Goal: Download file/media

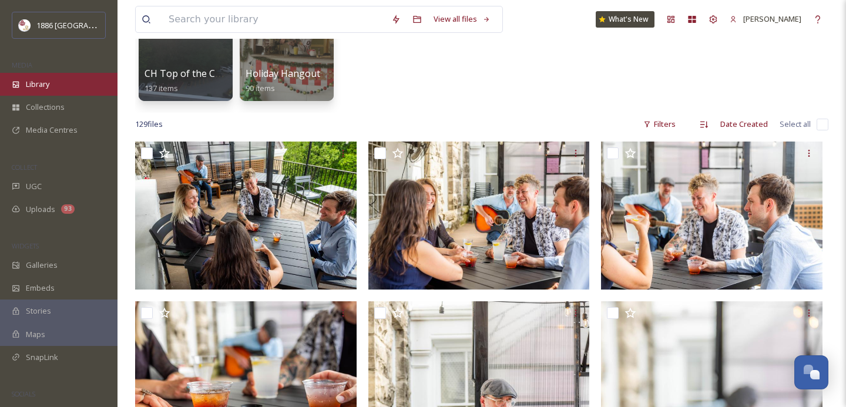
scroll to position [142, 0]
click at [51, 86] on div "Library" at bounding box center [59, 84] width 118 height 23
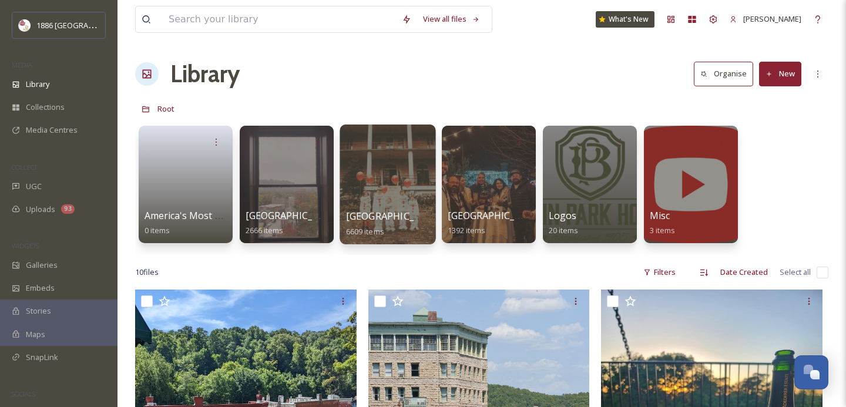
click at [385, 211] on span "[GEOGRAPHIC_DATA]" at bounding box center [394, 216] width 96 height 13
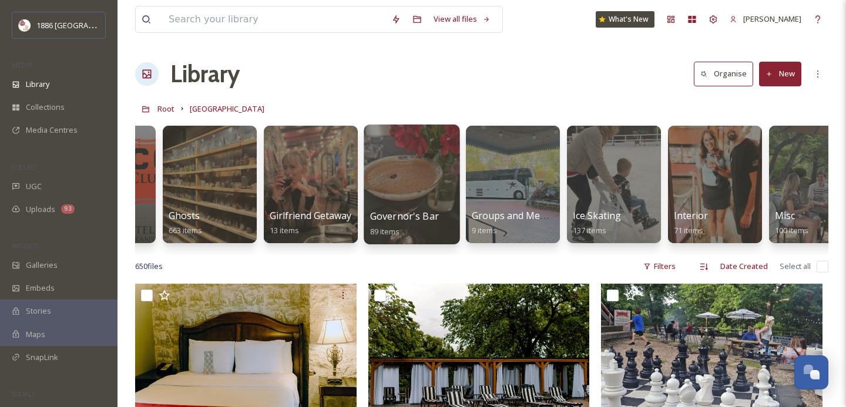
scroll to position [0, 1081]
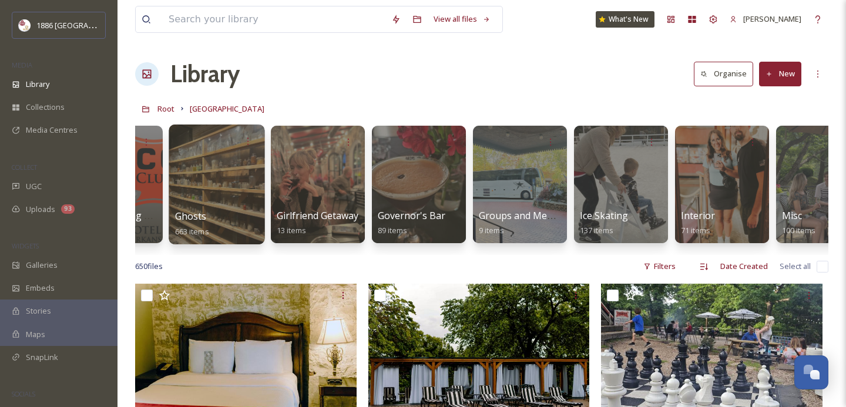
click at [222, 218] on div "Ghosts 663 items" at bounding box center [217, 223] width 84 height 29
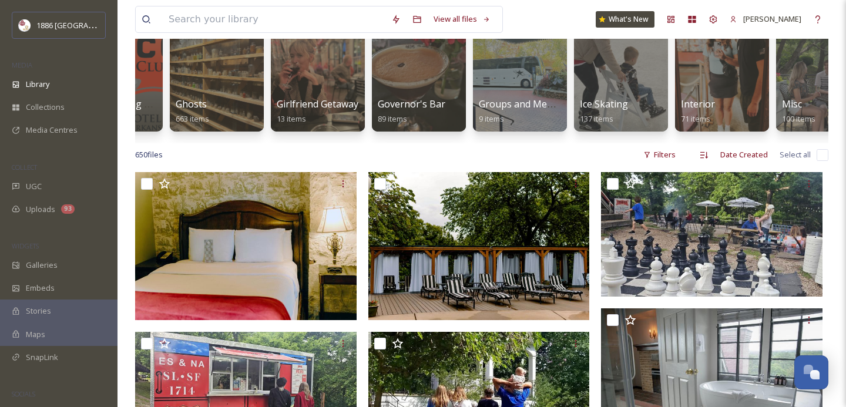
scroll to position [113, 0]
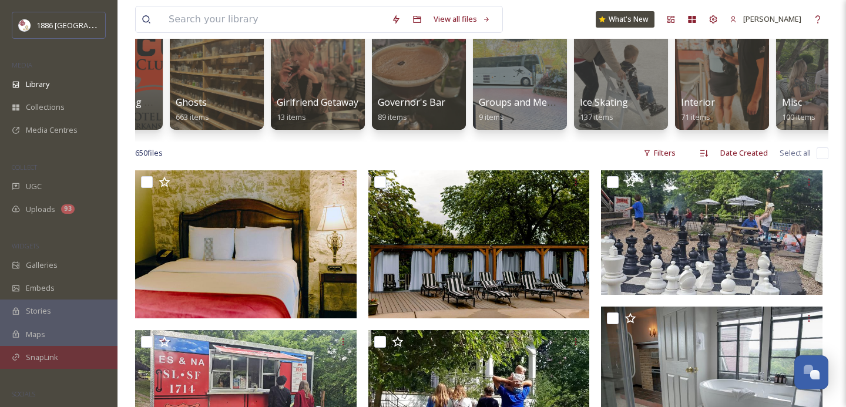
click at [72, 356] on div "SnapLink" at bounding box center [59, 357] width 118 height 23
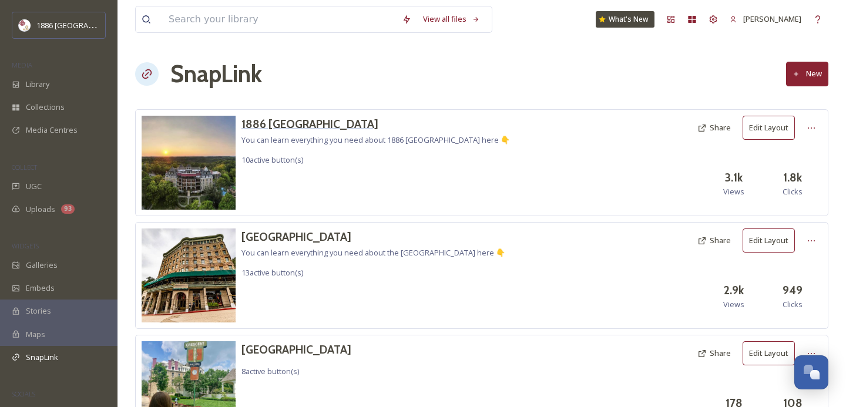
click at [316, 116] on h3 "1886 [GEOGRAPHIC_DATA]" at bounding box center [376, 124] width 269 height 17
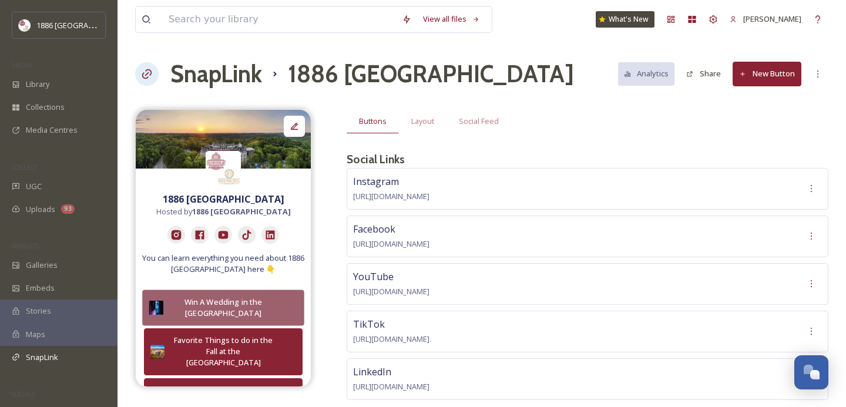
click at [289, 301] on button "Win A Wedding in the [GEOGRAPHIC_DATA]" at bounding box center [223, 308] width 162 height 36
click at [290, 310] on button "Win A Wedding in the [GEOGRAPHIC_DATA]" at bounding box center [223, 308] width 162 height 36
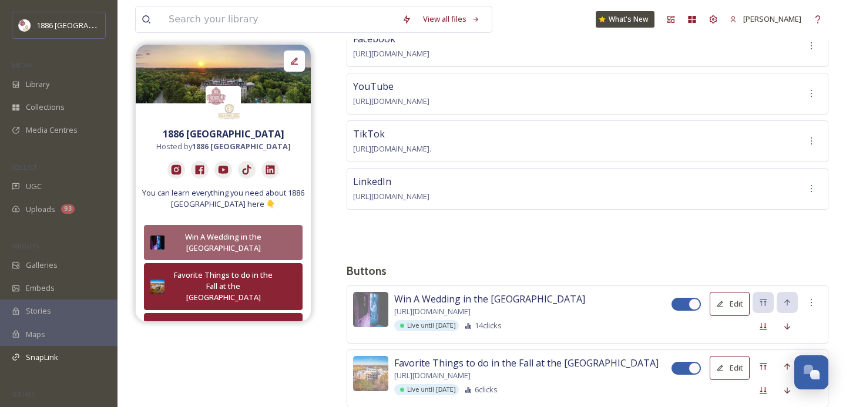
scroll to position [199, 0]
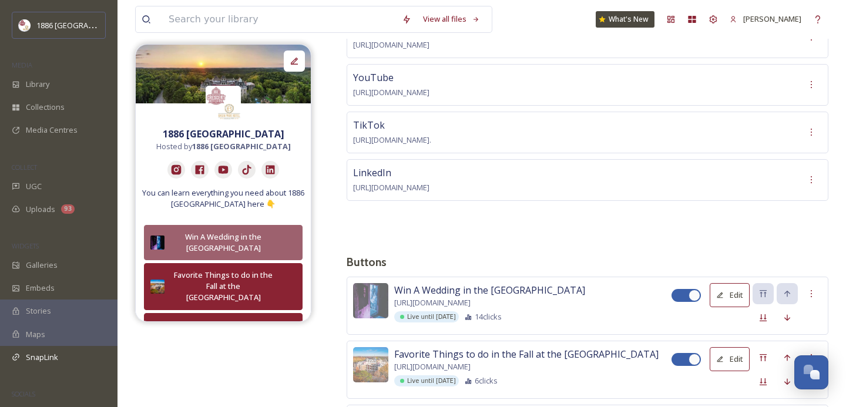
click at [729, 299] on button "Edit" at bounding box center [730, 295] width 40 height 24
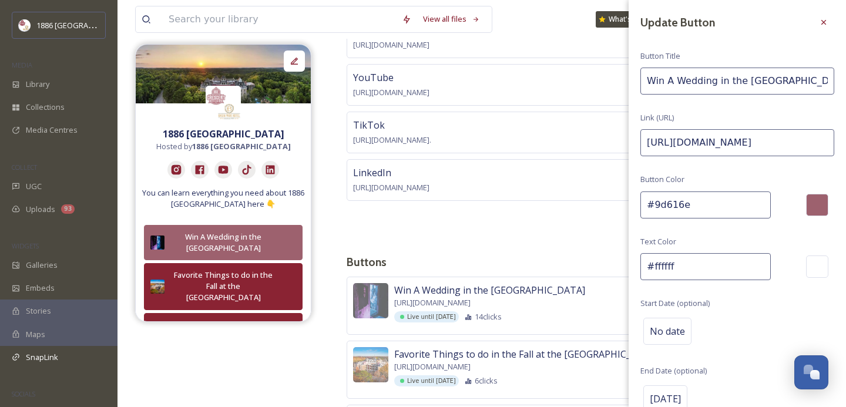
click at [471, 373] on span "[URL][DOMAIN_NAME]" at bounding box center [432, 367] width 76 height 11
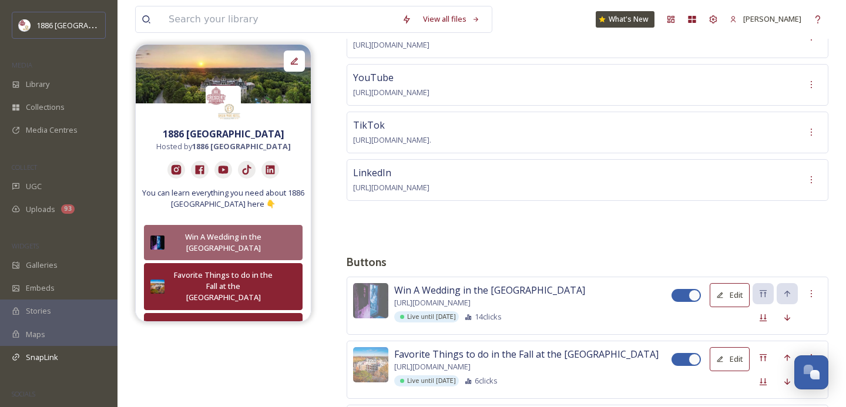
click at [735, 363] on button "Edit" at bounding box center [730, 359] width 40 height 24
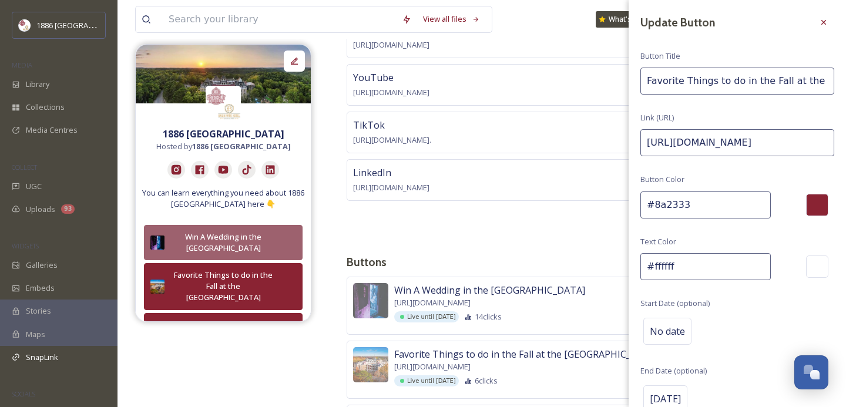
drag, startPoint x: 704, startPoint y: 206, endPoint x: 605, endPoint y: 203, distance: 98.8
click at [541, 254] on h3 "Buttons" at bounding box center [588, 262] width 482 height 17
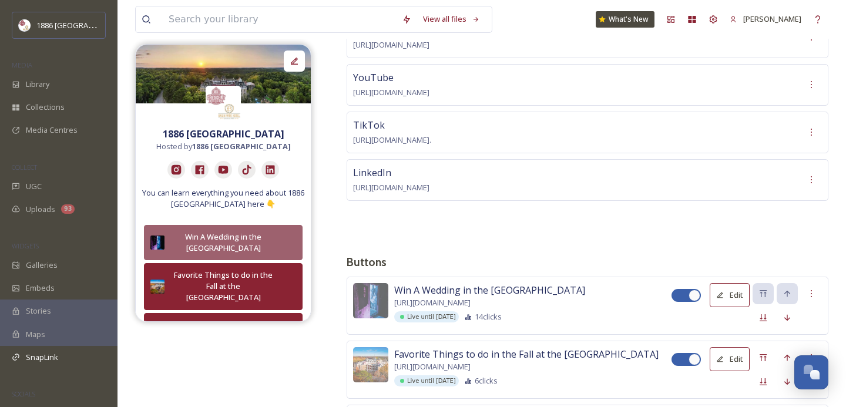
click at [726, 293] on button "Edit" at bounding box center [730, 295] width 40 height 24
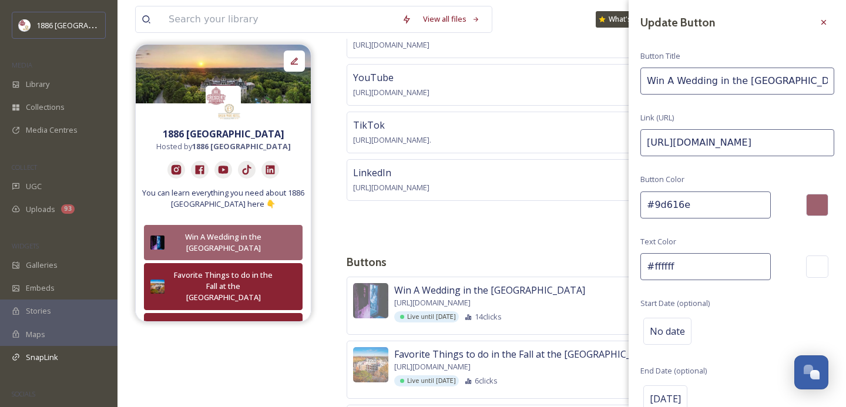
drag, startPoint x: 705, startPoint y: 202, endPoint x: 543, endPoint y: 200, distance: 162.8
paste input "8a2333"
type input "#8a2333"
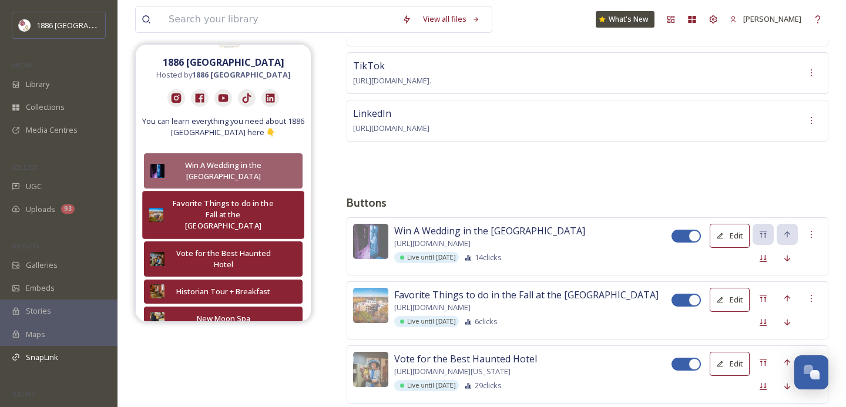
scroll to position [74, 0]
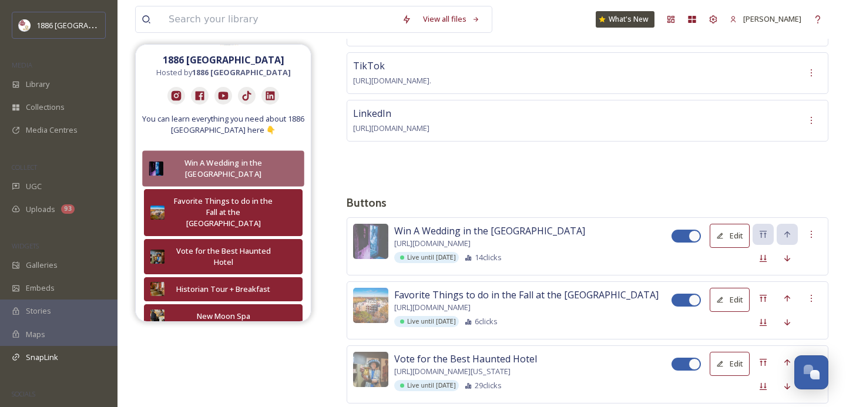
click at [274, 171] on div "Win A Wedding in the [GEOGRAPHIC_DATA]" at bounding box center [223, 168] width 108 height 23
click at [726, 231] on button "Edit" at bounding box center [730, 236] width 40 height 24
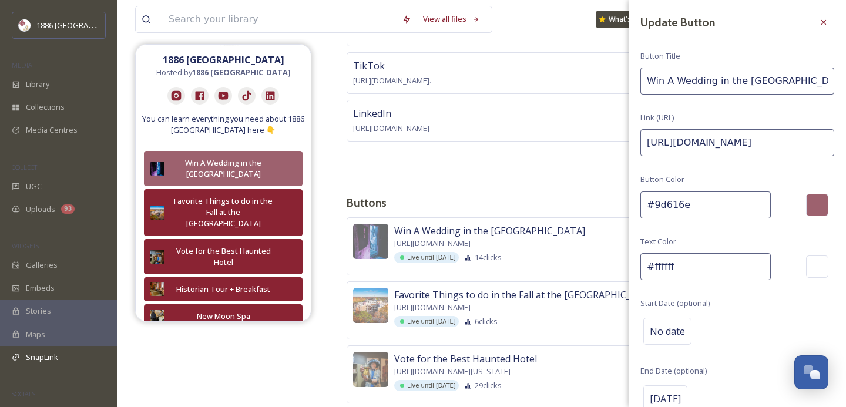
drag, startPoint x: 699, startPoint y: 207, endPoint x: 517, endPoint y: 203, distance: 182.3
click at [518, 203] on div "Buttons Layout Social Feed Social Links Instagram [URL][DOMAIN_NAME] Facebook […" at bounding box center [588, 369] width 482 height 1037
paste input "8a2333"
type input "#8a2333"
click at [712, 250] on div "Update Button Button Title Win A Wedding in the [GEOGRAPHIC_DATA] Link (URL) [U…" at bounding box center [737, 234] width 217 height 469
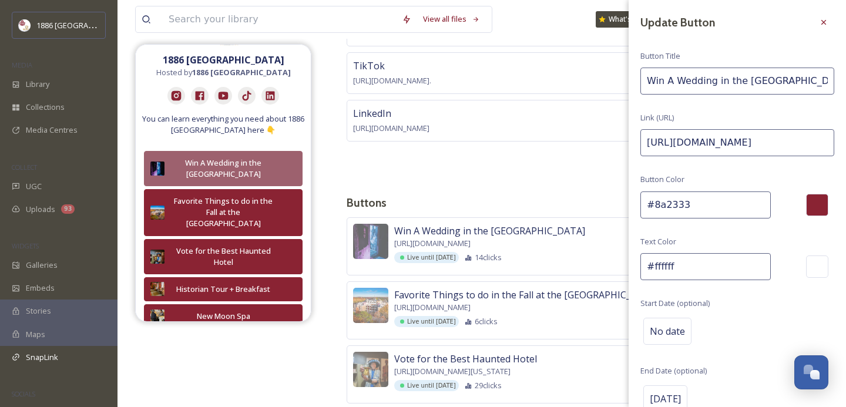
click at [712, 275] on input "#ffffff" at bounding box center [706, 266] width 130 height 27
click at [729, 293] on div "Update Button Button Title Win A Wedding in the [GEOGRAPHIC_DATA] Link (URL) [U…" at bounding box center [737, 234] width 217 height 469
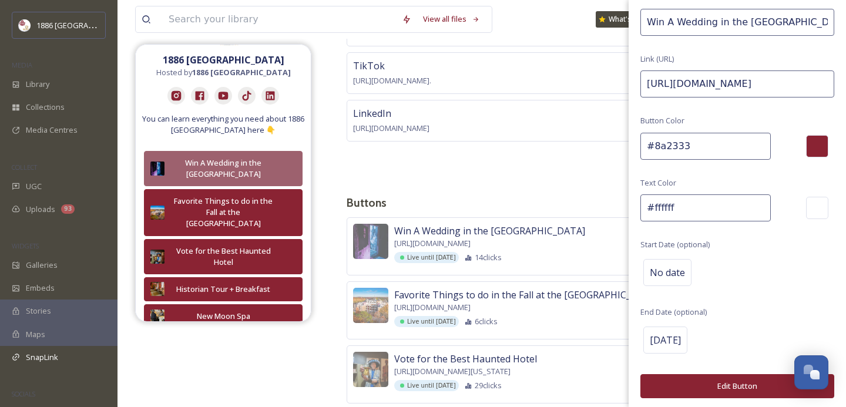
click at [741, 384] on button "Edit Button" at bounding box center [738, 386] width 194 height 24
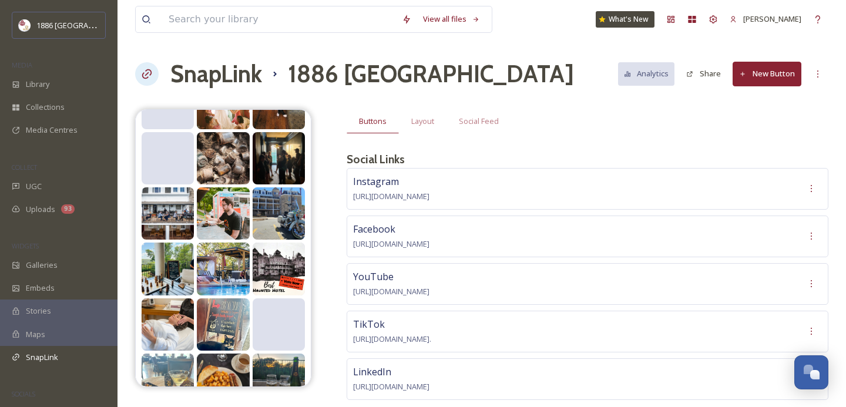
scroll to position [688, 0]
click at [58, 82] on div "Library" at bounding box center [59, 84] width 118 height 23
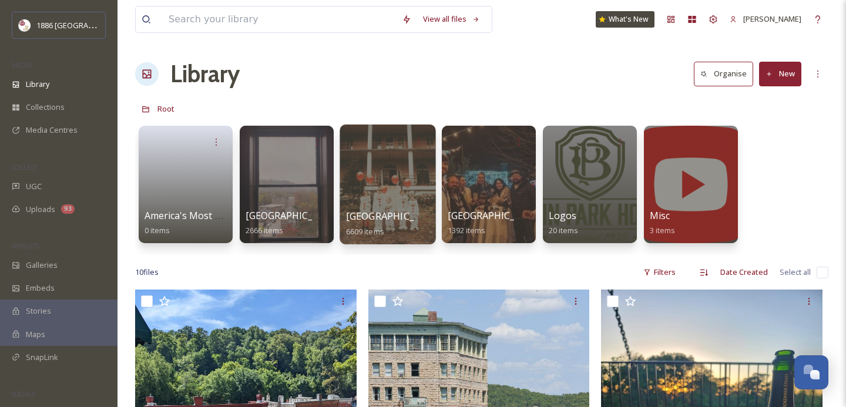
click at [410, 230] on div "[GEOGRAPHIC_DATA] 6609 items" at bounding box center [388, 223] width 84 height 29
click at [400, 205] on div at bounding box center [388, 185] width 96 height 120
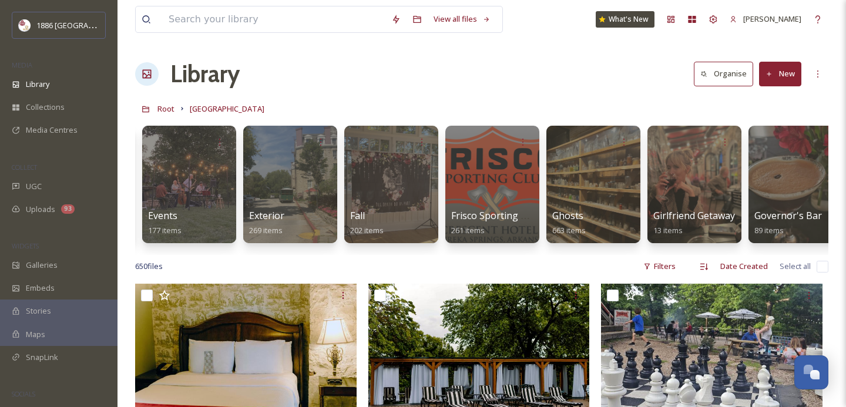
scroll to position [0, 728]
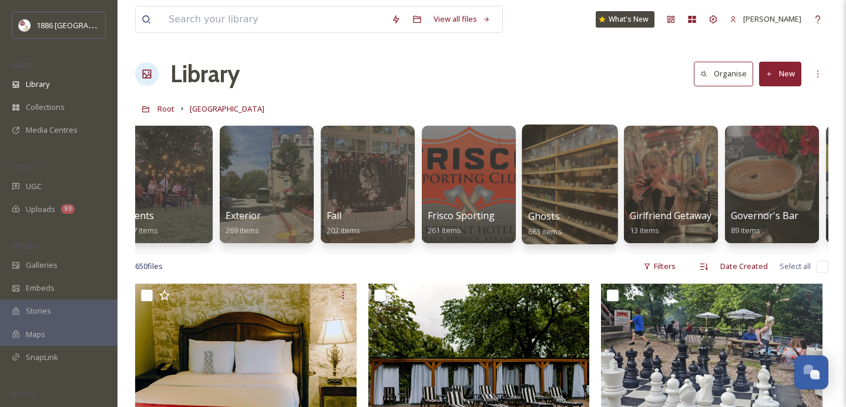
click at [577, 206] on div at bounding box center [570, 185] width 96 height 120
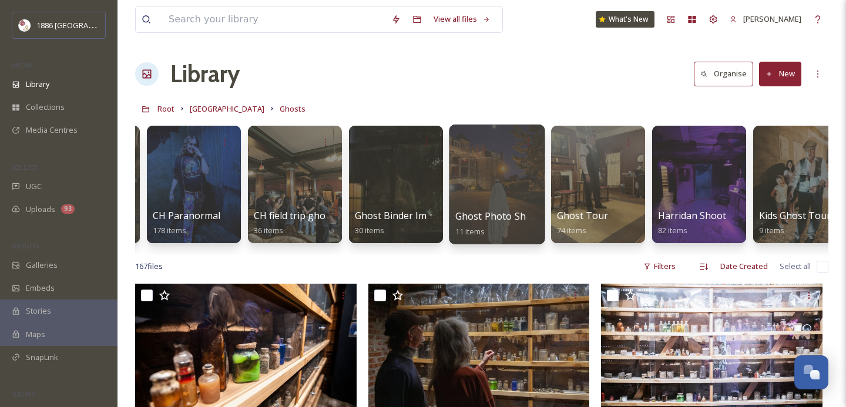
scroll to position [0, 102]
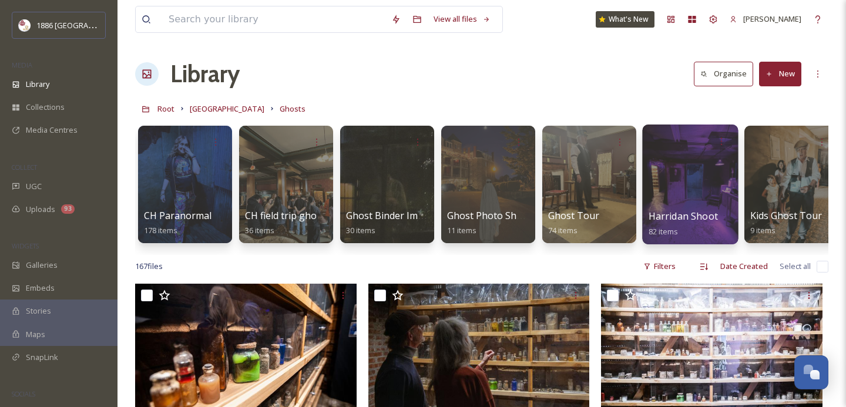
click at [697, 223] on div "Harridan Shoot 82 items" at bounding box center [691, 223] width 84 height 29
click at [689, 205] on div at bounding box center [690, 185] width 96 height 120
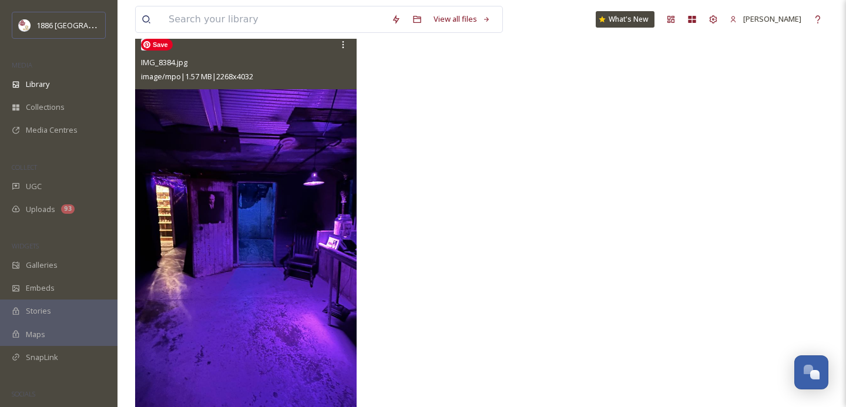
scroll to position [10884, 0]
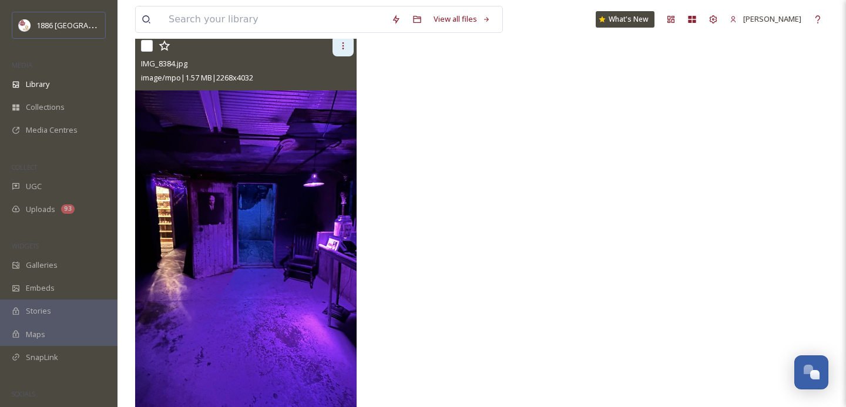
click at [343, 47] on icon at bounding box center [343, 45] width 9 height 9
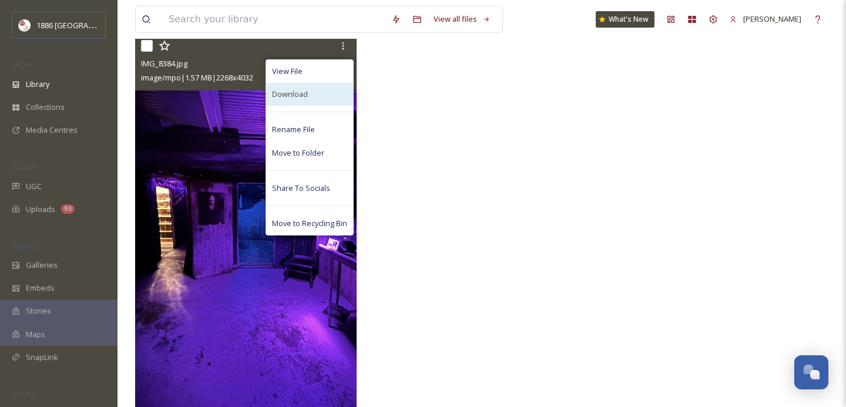
click at [329, 93] on div "Download" at bounding box center [309, 94] width 87 height 23
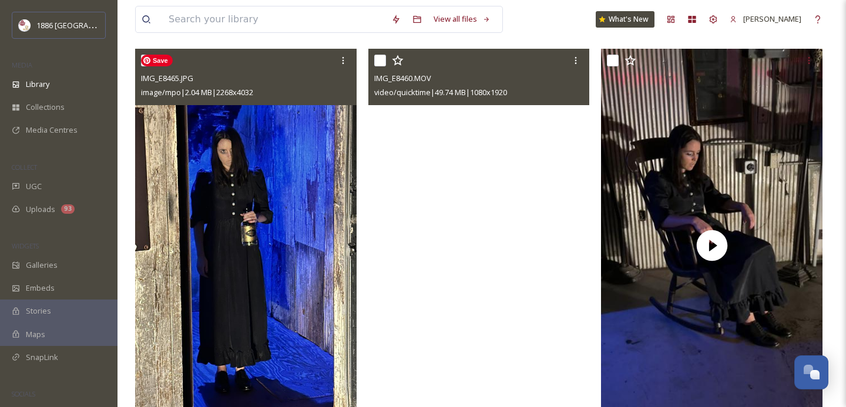
scroll to position [4570, 0]
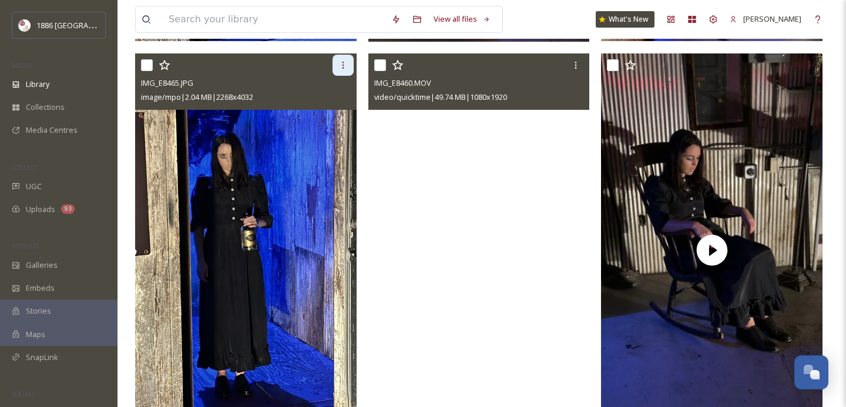
click at [344, 65] on icon at bounding box center [343, 65] width 9 height 9
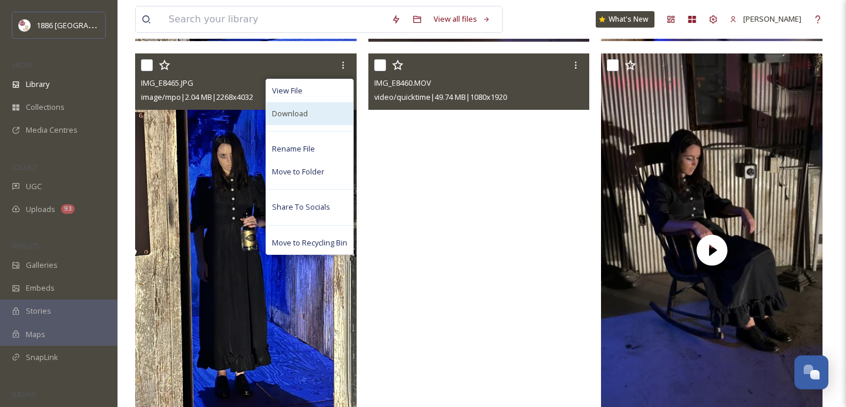
click at [318, 113] on div "Download" at bounding box center [309, 113] width 87 height 23
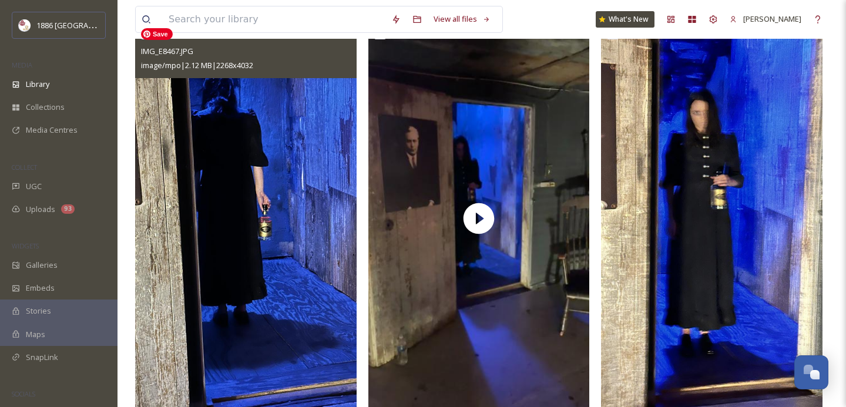
scroll to position [4199, 0]
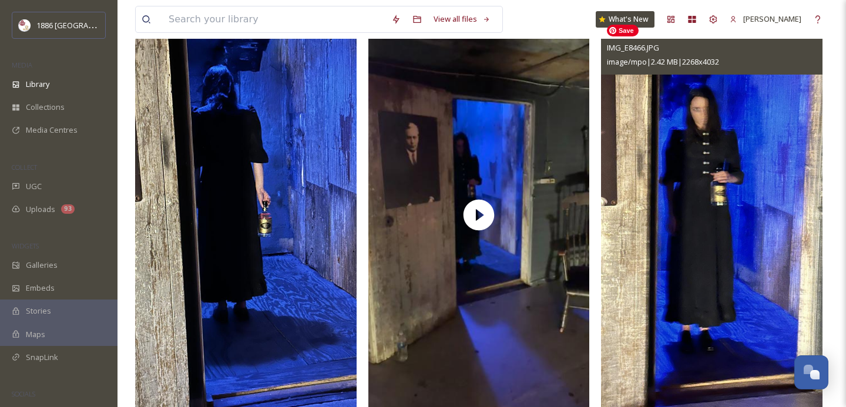
click at [799, 212] on img at bounding box center [712, 216] width 222 height 394
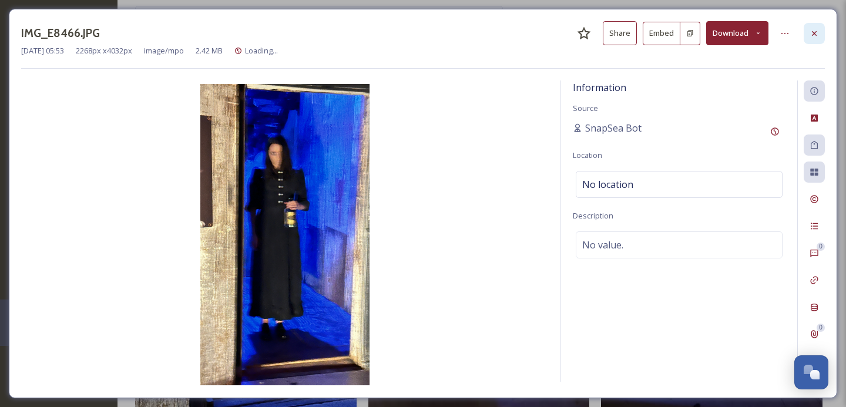
click at [818, 33] on icon at bounding box center [814, 33] width 9 height 9
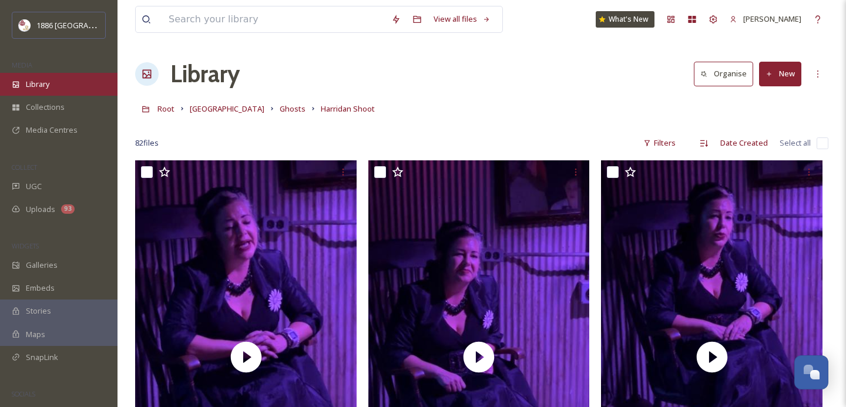
click at [32, 85] on span "Library" at bounding box center [38, 84] width 24 height 11
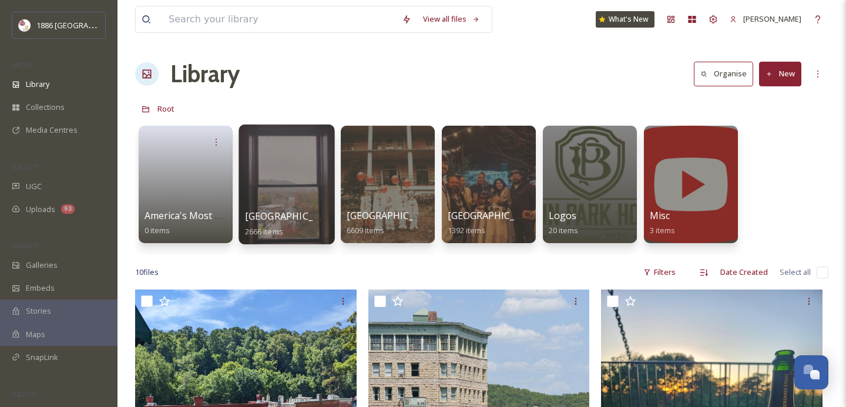
click at [275, 206] on div at bounding box center [287, 185] width 96 height 120
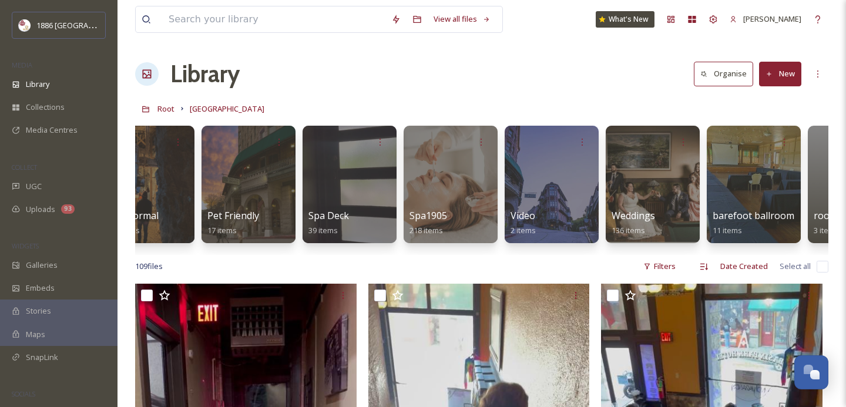
scroll to position [0, 1430]
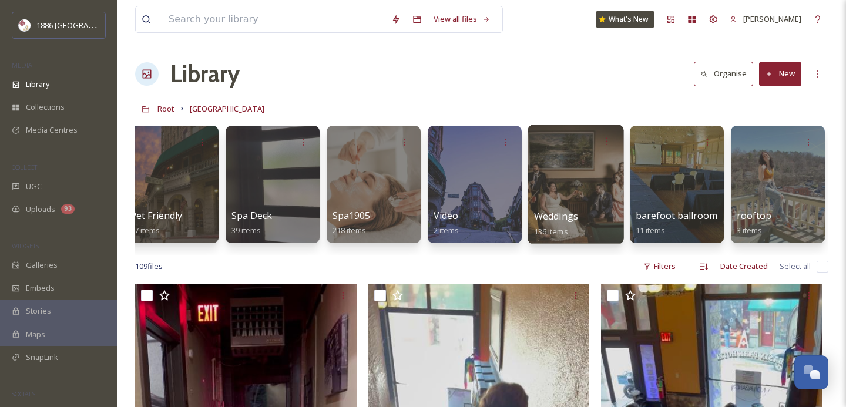
click at [569, 215] on span "Weddings" at bounding box center [556, 216] width 44 height 13
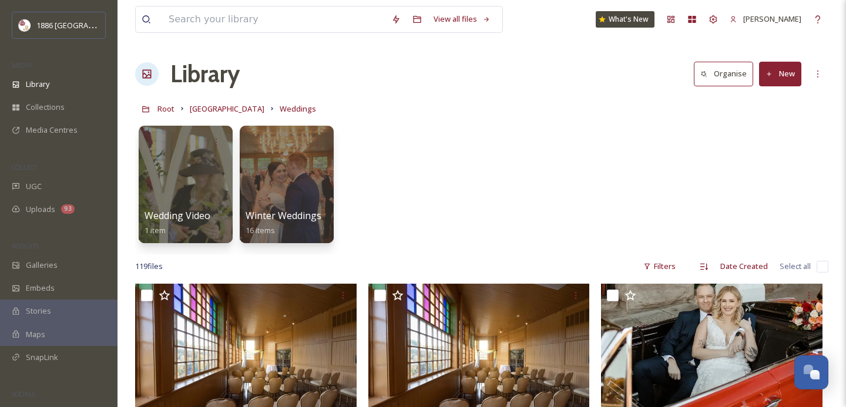
click at [223, 103] on link "[GEOGRAPHIC_DATA]" at bounding box center [227, 109] width 75 height 14
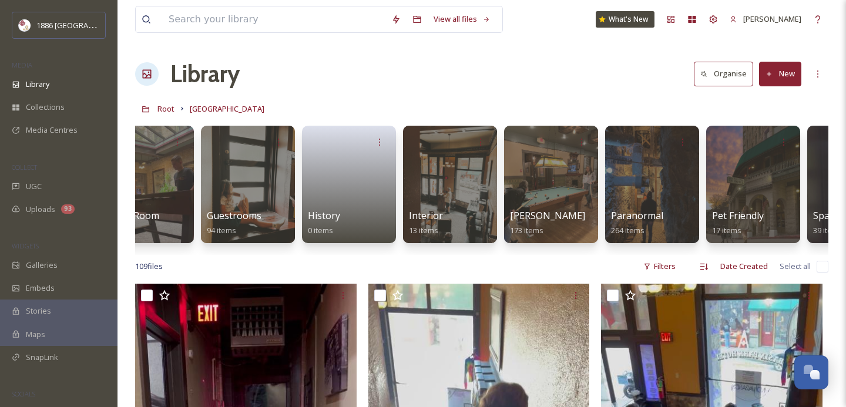
scroll to position [0, 870]
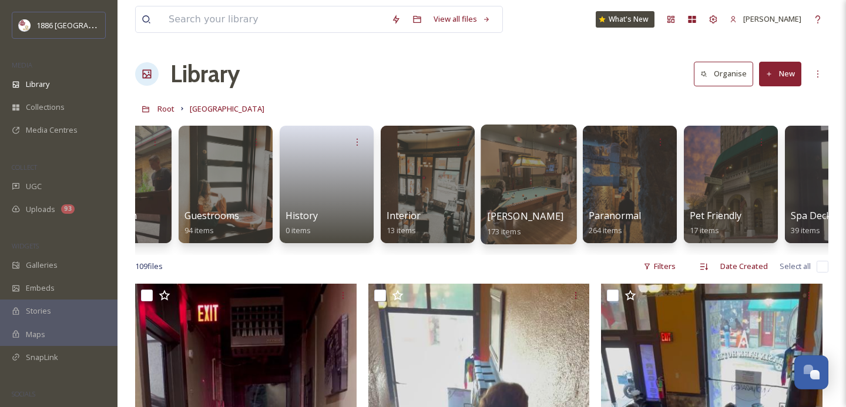
click at [506, 206] on div at bounding box center [529, 185] width 96 height 120
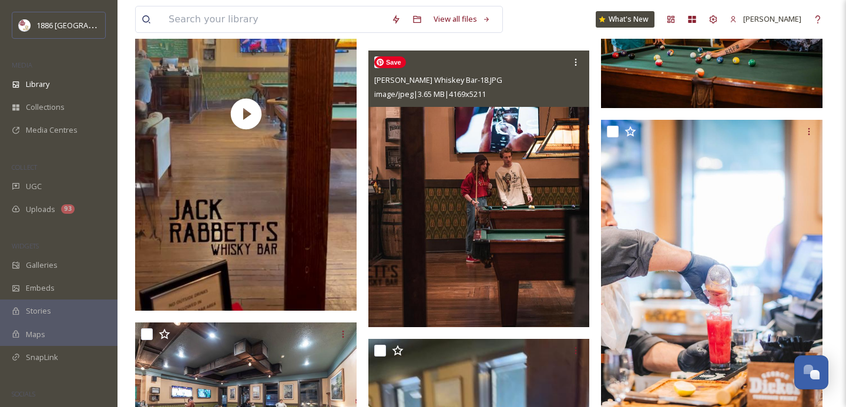
scroll to position [2854, 0]
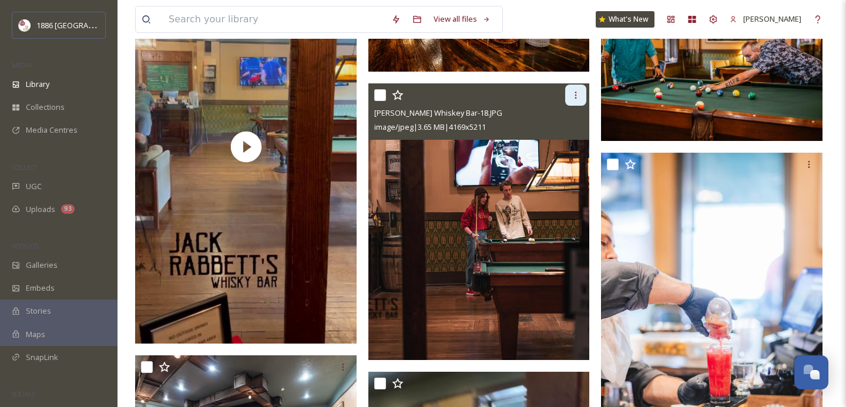
click at [584, 89] on div at bounding box center [575, 95] width 21 height 21
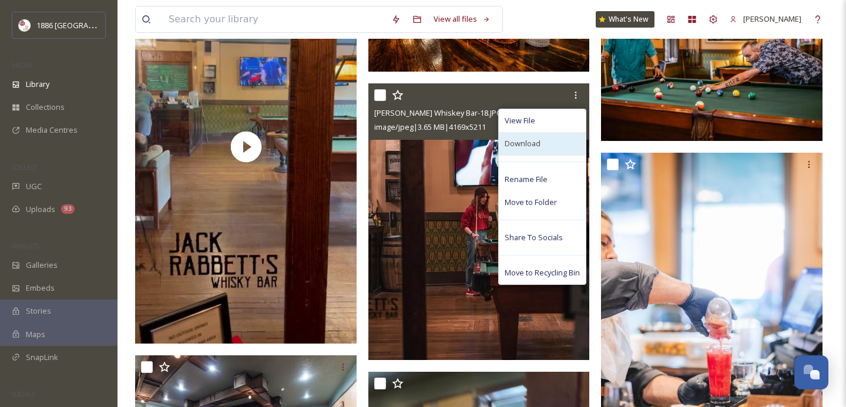
click at [556, 145] on div "Download" at bounding box center [542, 143] width 87 height 23
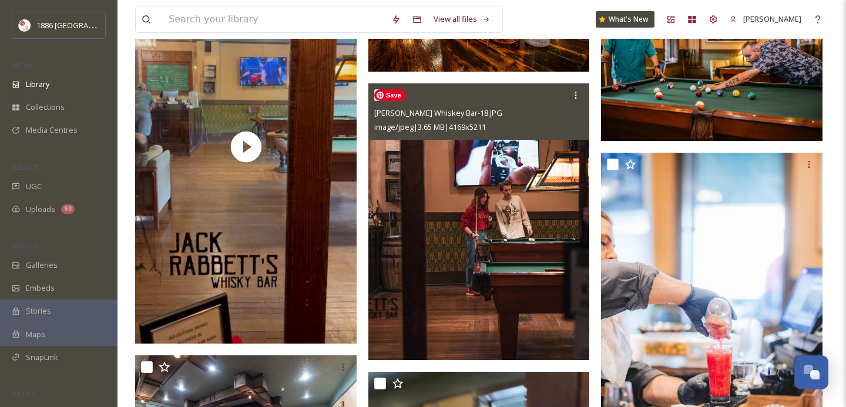
scroll to position [2915, 0]
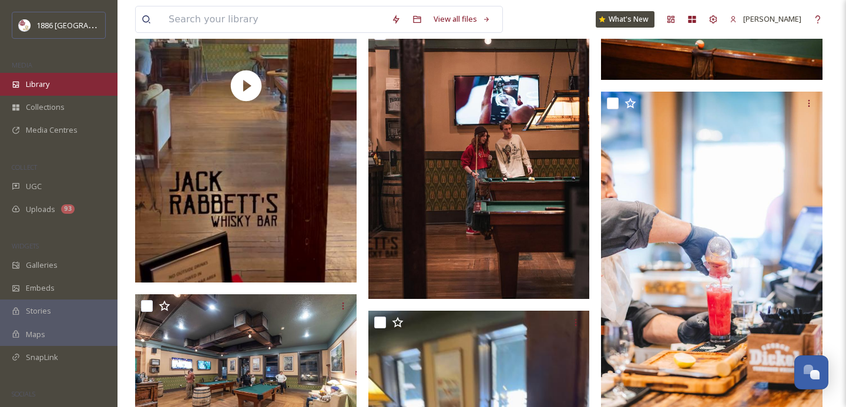
click at [58, 83] on div "Library" at bounding box center [59, 84] width 118 height 23
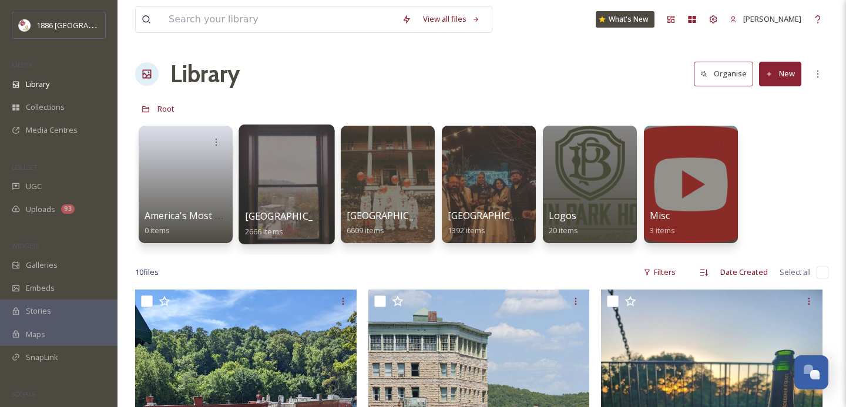
click at [287, 233] on div "[GEOGRAPHIC_DATA] 2666 items" at bounding box center [287, 223] width 84 height 29
click at [282, 222] on span "[GEOGRAPHIC_DATA]" at bounding box center [293, 216] width 96 height 13
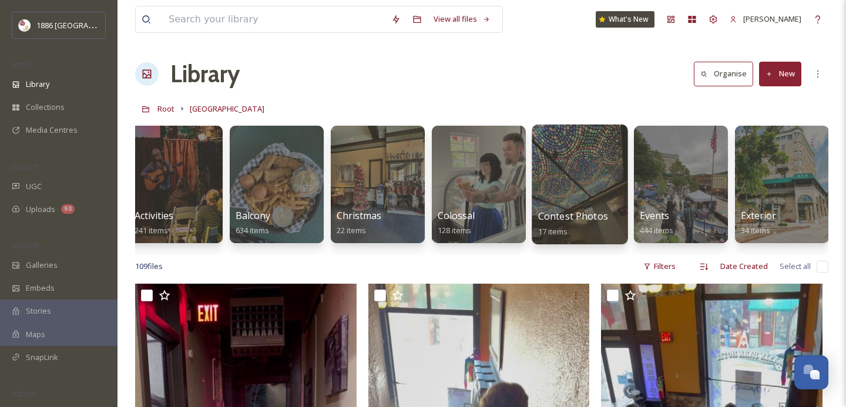
scroll to position [0, 11]
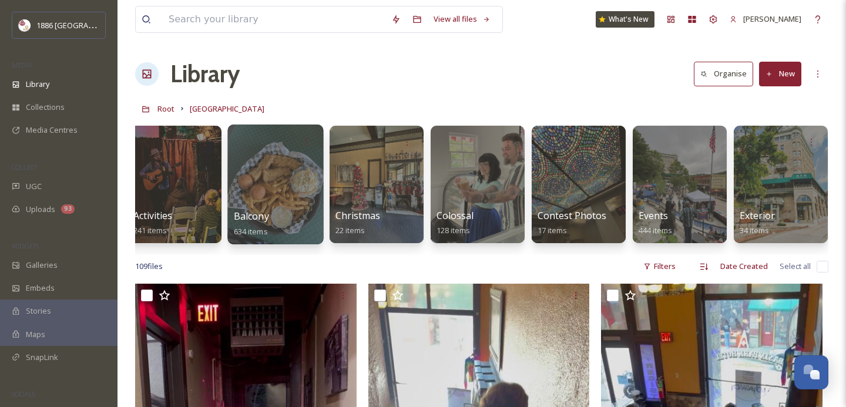
click at [290, 204] on div at bounding box center [275, 185] width 96 height 120
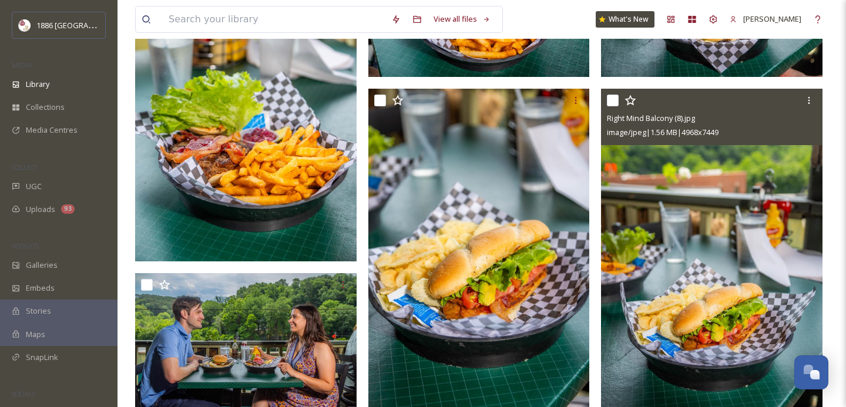
scroll to position [665, 0]
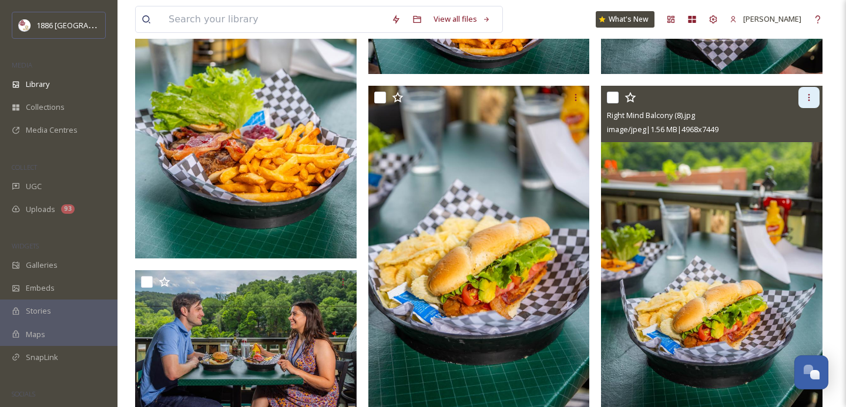
click at [811, 108] on div at bounding box center [809, 97] width 21 height 21
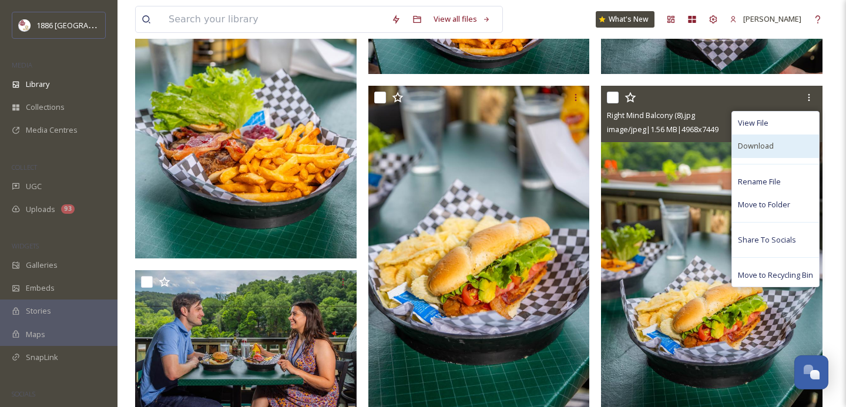
click at [781, 146] on div "Download" at bounding box center [775, 146] width 87 height 23
